Goal: Task Accomplishment & Management: Complete application form

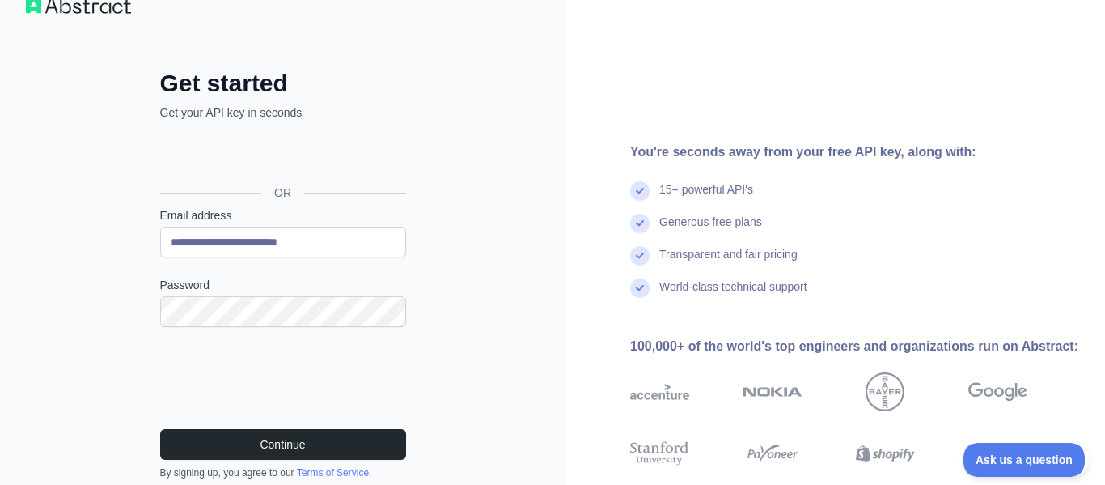
scroll to position [36, 0]
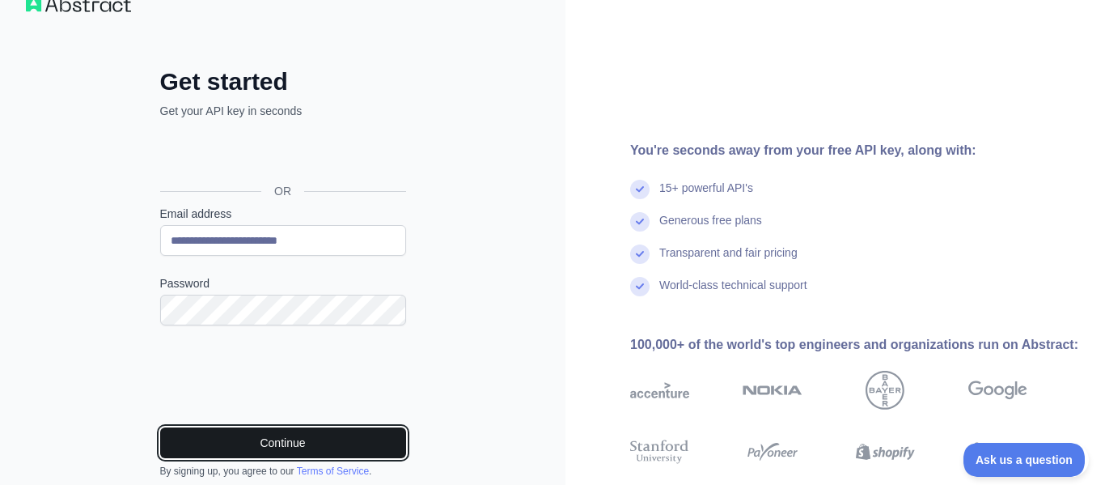
click at [186, 430] on button "Continue" at bounding box center [283, 442] width 246 height 31
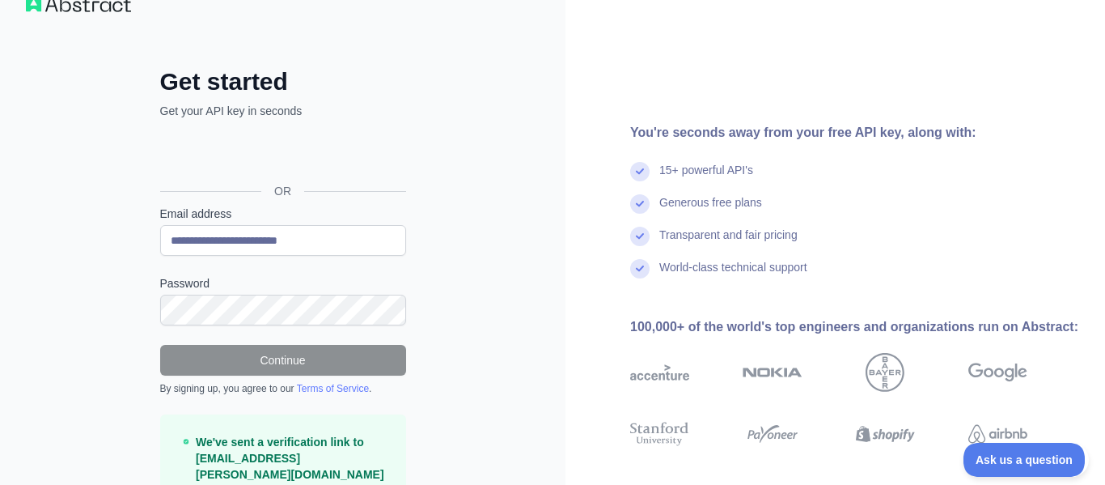
scroll to position [144, 0]
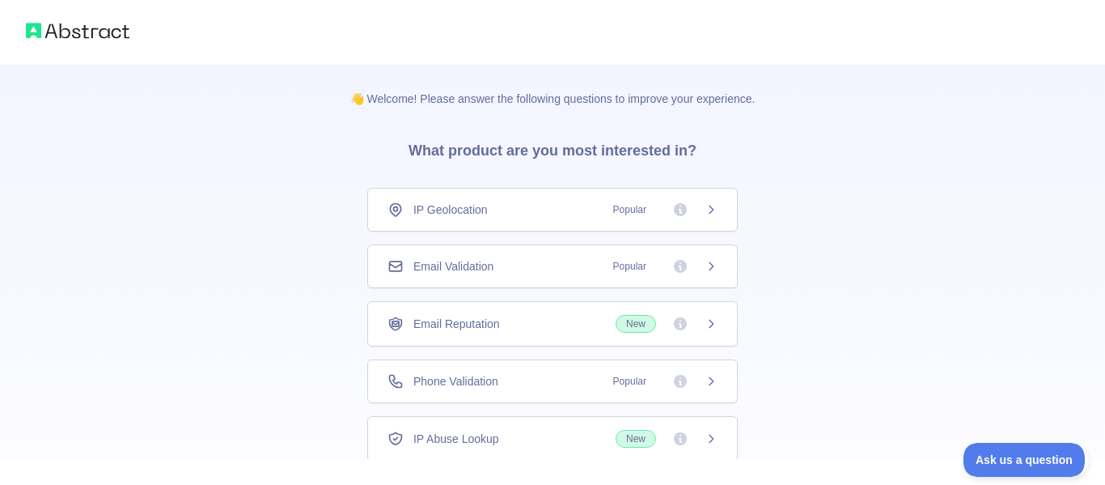
click at [456, 262] on span "Email Validation" at bounding box center [453, 266] width 80 height 16
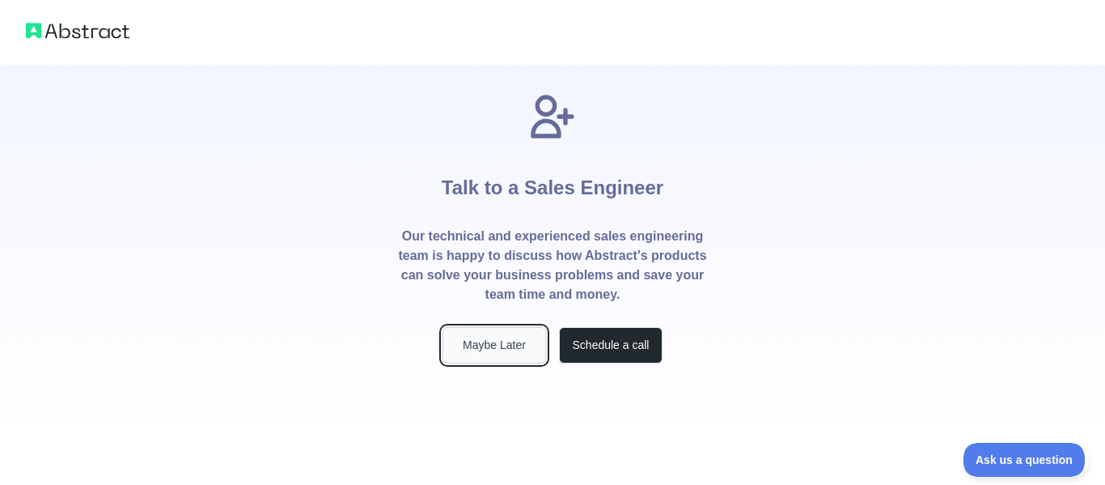
click at [506, 341] on button "Maybe Later" at bounding box center [495, 345] width 104 height 36
